Goal: Check status: Check status

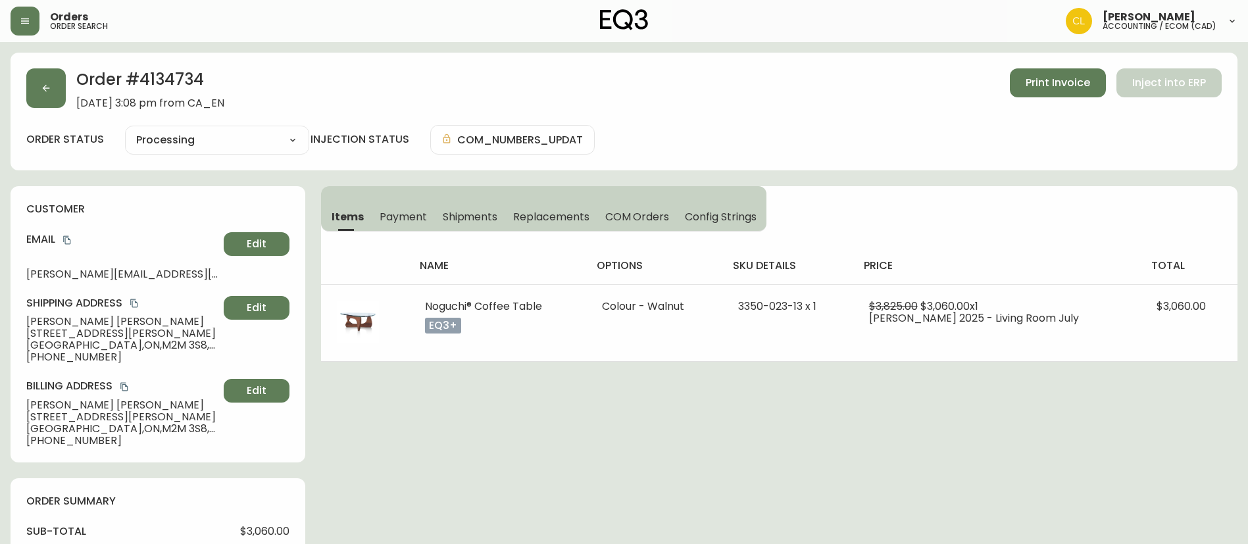
select select "PROCESSING"
click at [46, 92] on icon "button" at bounding box center [46, 88] width 11 height 11
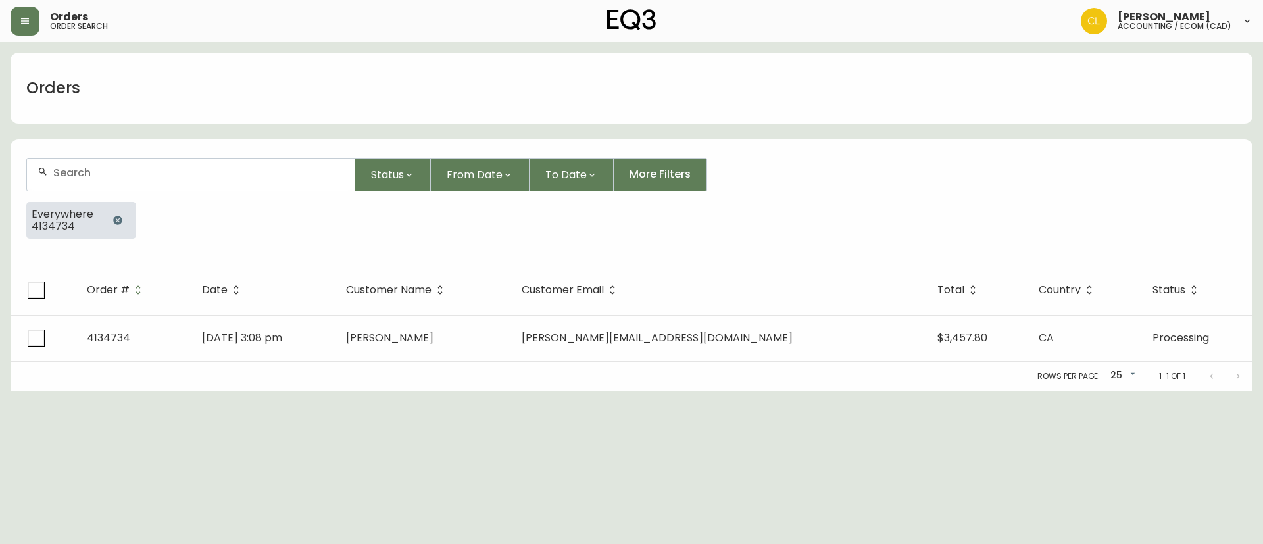
drag, startPoint x: 114, startPoint y: 217, endPoint x: 134, endPoint y: 202, distance: 25.4
click at [118, 216] on icon "button" at bounding box center [117, 220] width 11 height 11
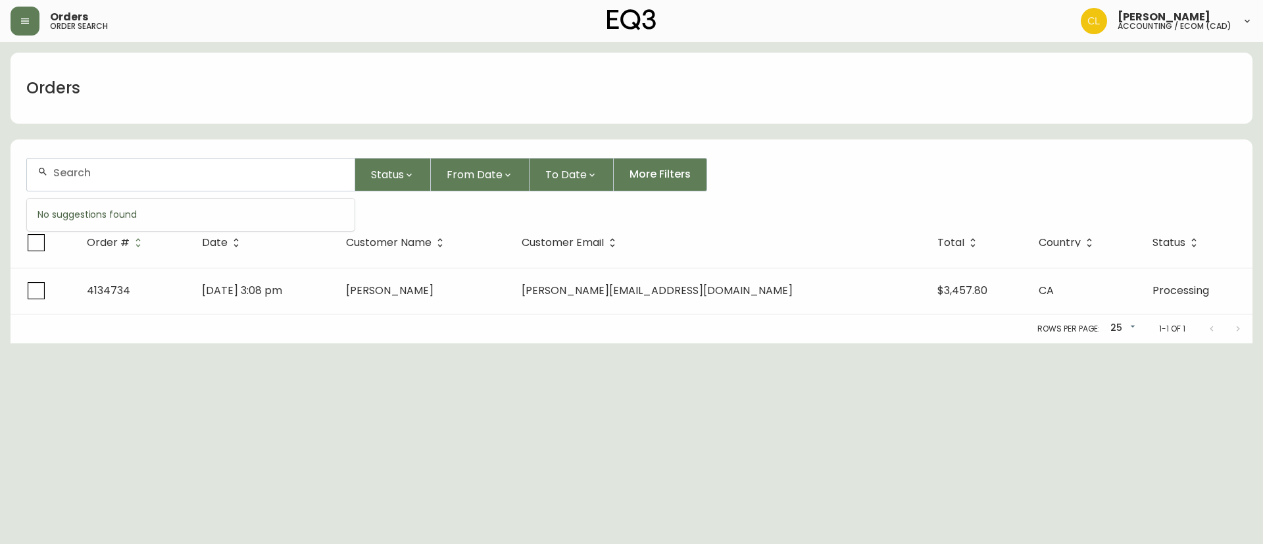
click at [149, 173] on input "text" at bounding box center [198, 172] width 291 height 12
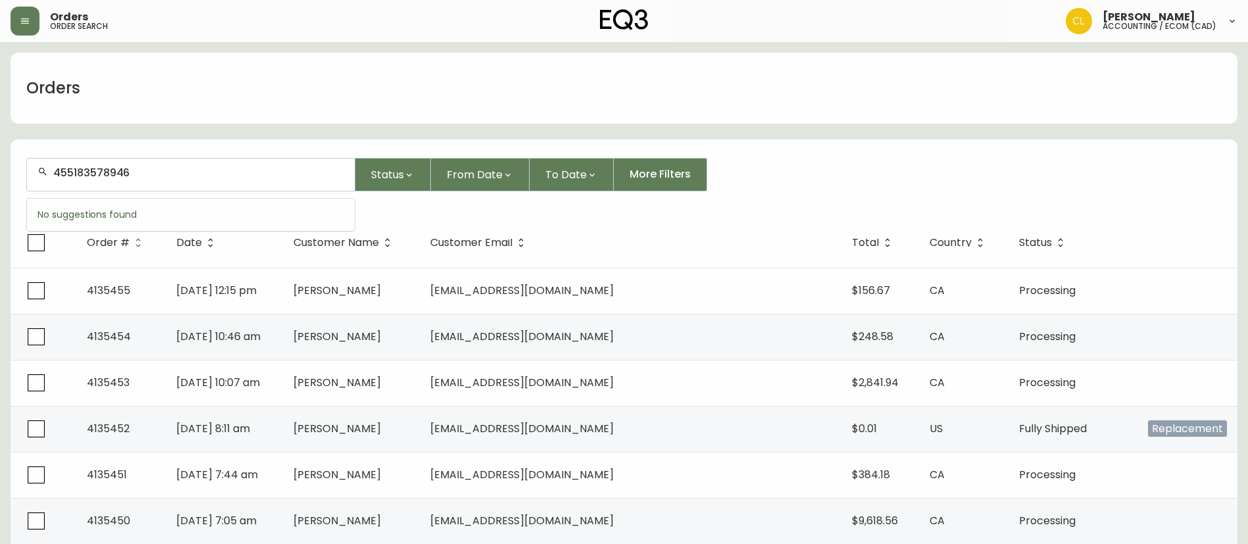
type input "455183578946"
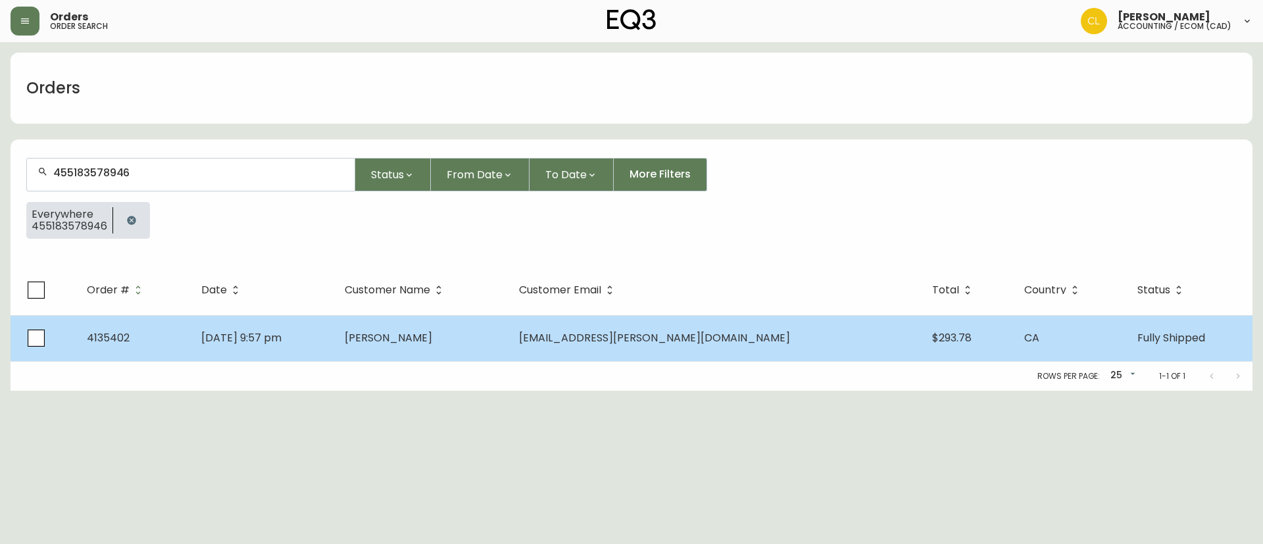
click at [640, 325] on td "[EMAIL_ADDRESS][PERSON_NAME][DOMAIN_NAME]" at bounding box center [714, 338] width 413 height 46
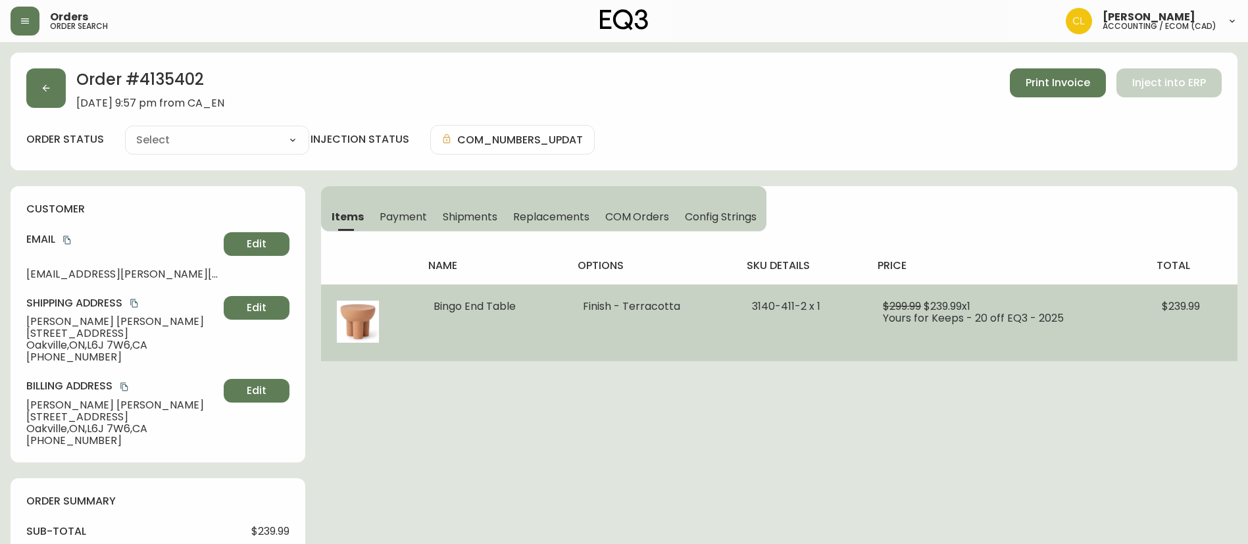
type input "Fully Shipped"
select select "FULLY_SHIPPED"
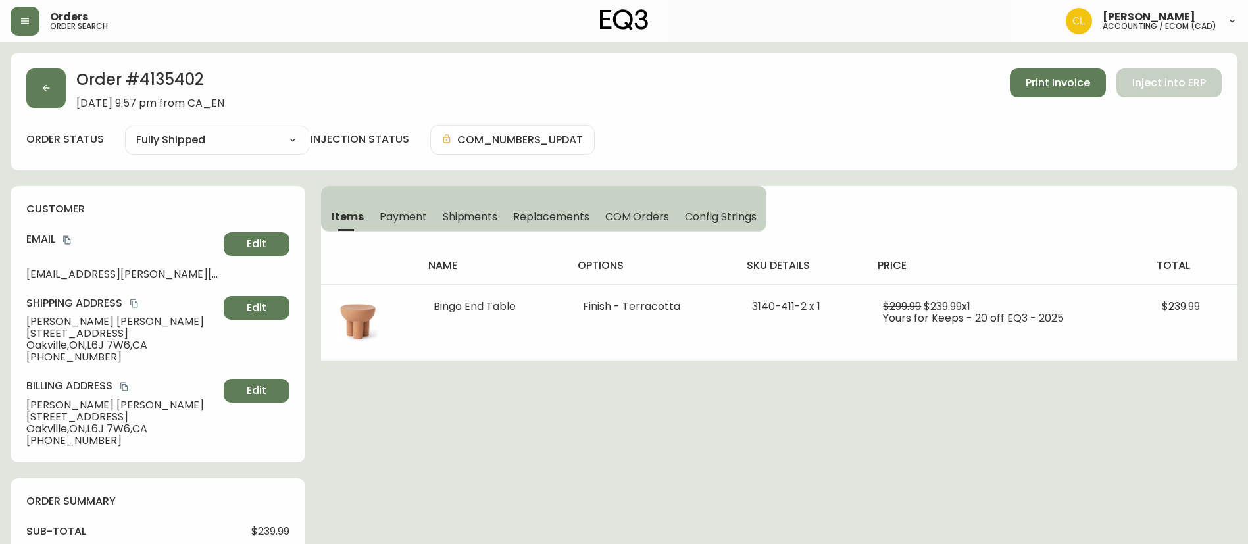
click at [487, 206] on button "Shipments" at bounding box center [470, 216] width 71 height 29
